Goal: Task Accomplishment & Management: Manage account settings

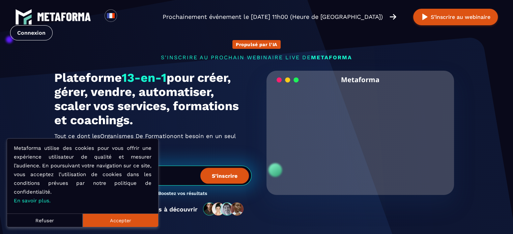
click at [132, 217] on button "Accepter" at bounding box center [121, 220] width 76 height 13
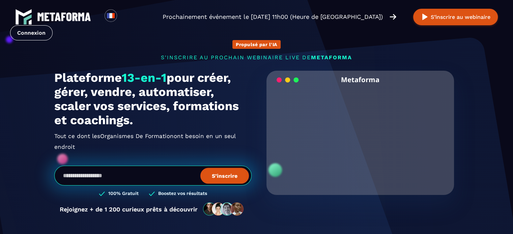
click at [53, 25] on link "Connexion" at bounding box center [31, 32] width 42 height 15
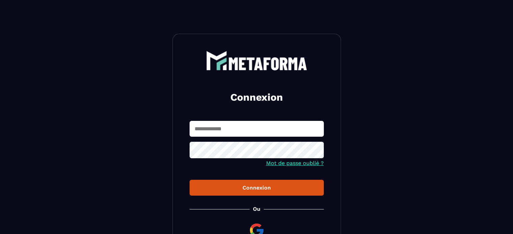
type input "**********"
click at [252, 181] on button "Connexion" at bounding box center [257, 188] width 134 height 16
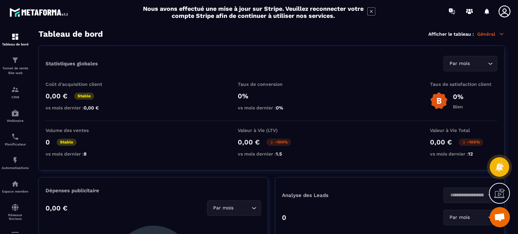
click at [25, 66] on div "Tunnel de vente Site web" at bounding box center [15, 65] width 27 height 19
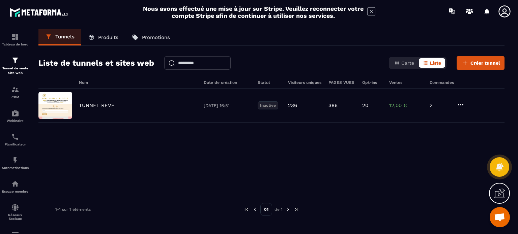
click at [110, 40] on p "Produits" at bounding box center [108, 37] width 20 height 6
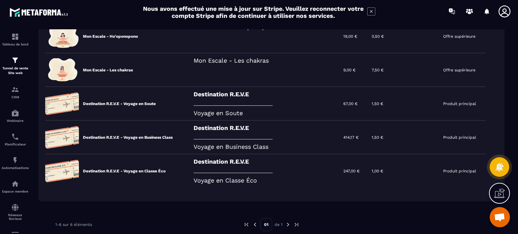
scroll to position [129, 0]
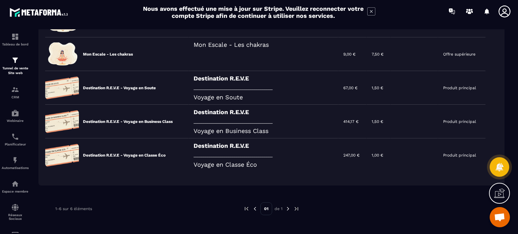
click at [0, 0] on icon at bounding box center [0, 0] width 0 height 0
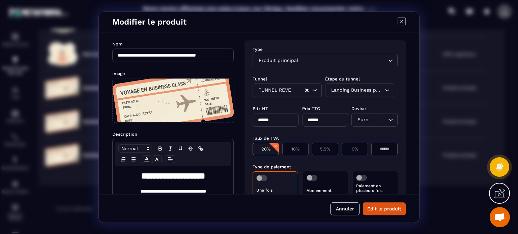
click at [402, 23] on icon "Modal window" at bounding box center [402, 21] width 8 height 8
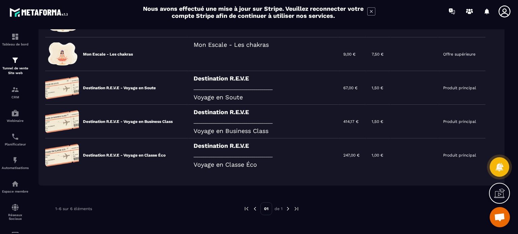
click at [13, 41] on div "Tableau de bord" at bounding box center [15, 39] width 27 height 13
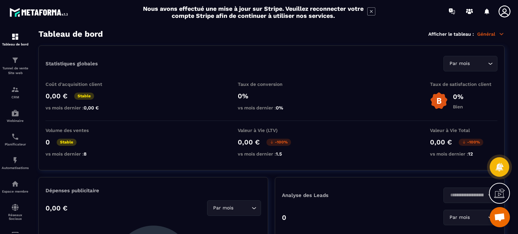
click at [7, 89] on div "CRM" at bounding box center [15, 92] width 27 height 13
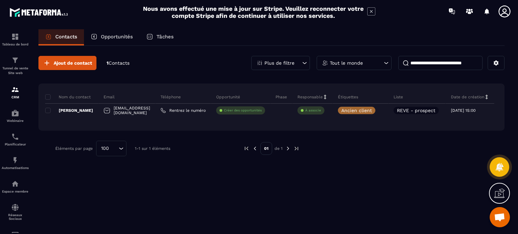
click at [264, 61] on div "Plus de filtre" at bounding box center [280, 63] width 59 height 14
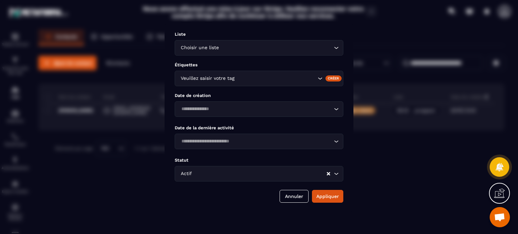
click at [146, 74] on div "Modal window" at bounding box center [259, 117] width 518 height 234
click at [328, 171] on div "Loading..." at bounding box center [333, 174] width 13 height 7
click at [330, 174] on icon "Clear Selected" at bounding box center [328, 173] width 3 height 3
click at [330, 196] on button "Appliquer" at bounding box center [327, 196] width 31 height 13
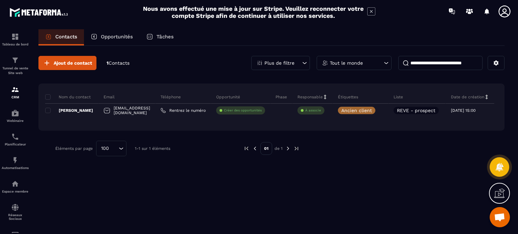
click at [290, 68] on div "Plus de filtre" at bounding box center [280, 63] width 59 height 14
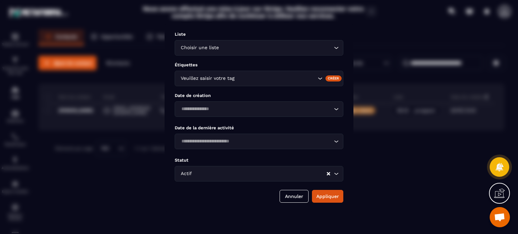
click at [287, 176] on input "Search for option" at bounding box center [259, 173] width 133 height 7
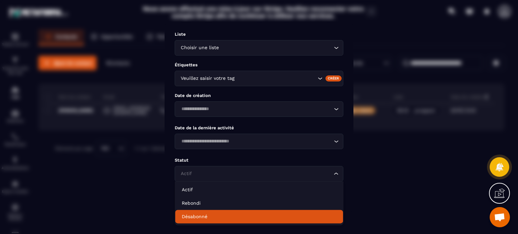
click at [214, 216] on p "Désabonné" at bounding box center [259, 217] width 154 height 7
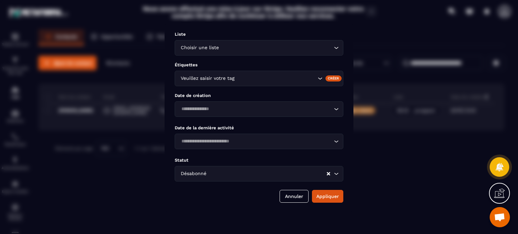
click at [340, 194] on button "Appliquer" at bounding box center [327, 196] width 31 height 13
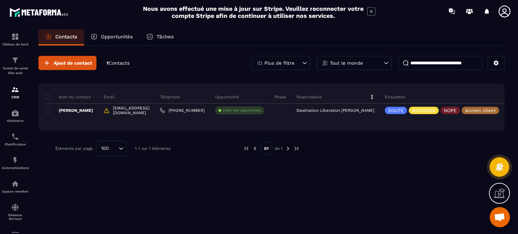
click at [292, 59] on div "Plus de filtre" at bounding box center [280, 63] width 59 height 14
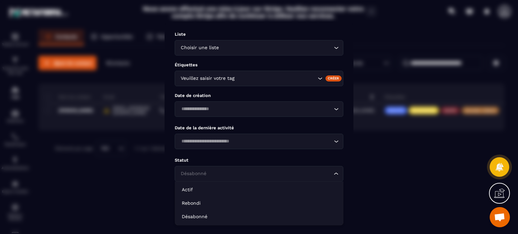
click at [222, 174] on input "Search for option" at bounding box center [255, 173] width 153 height 7
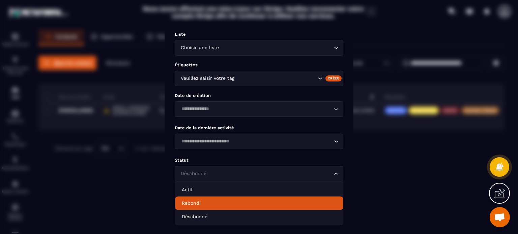
click at [107, 196] on div "Modal window" at bounding box center [259, 117] width 518 height 234
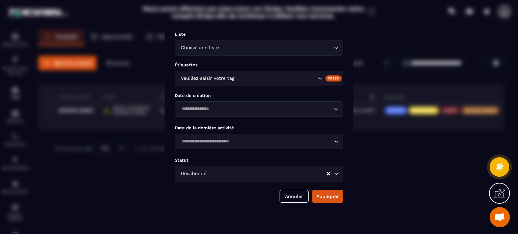
click at [294, 197] on button "Annuler" at bounding box center [294, 196] width 29 height 13
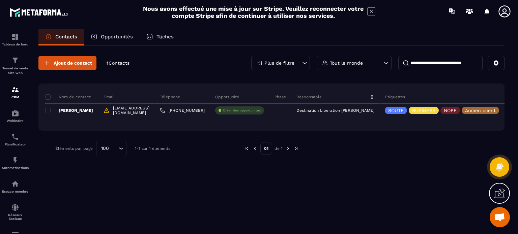
click at [67, 109] on p "Brice MAISONEUVE" at bounding box center [69, 110] width 48 height 5
